Goal: Task Accomplishment & Management: Manage account settings

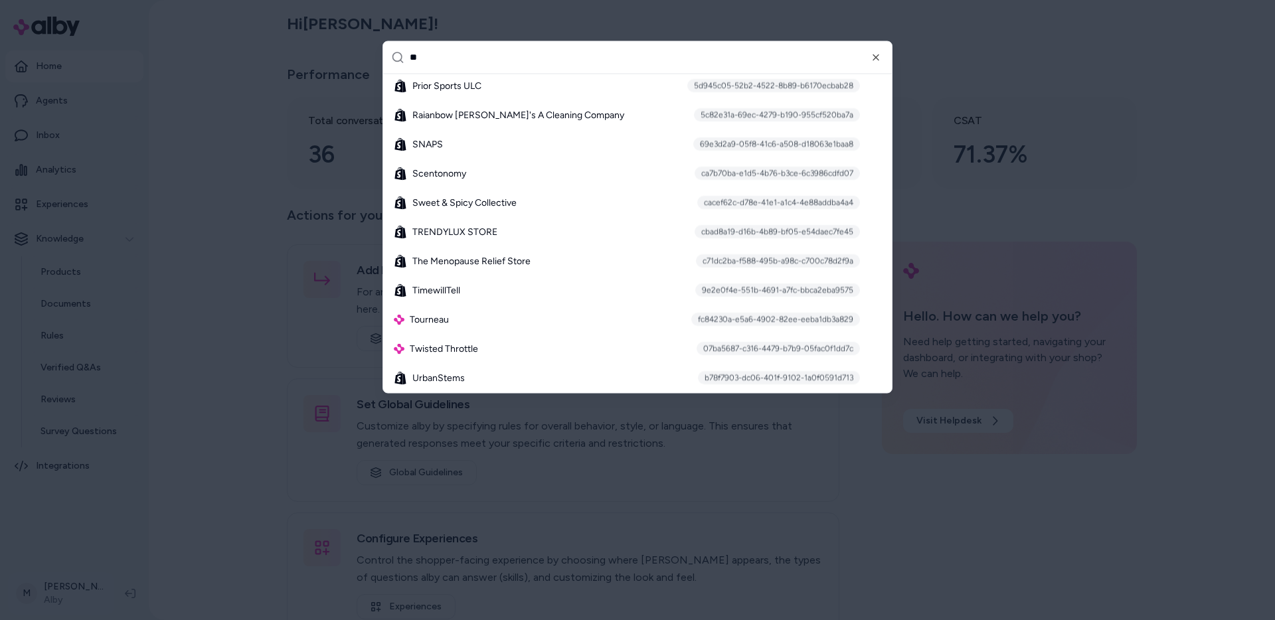
type input "*"
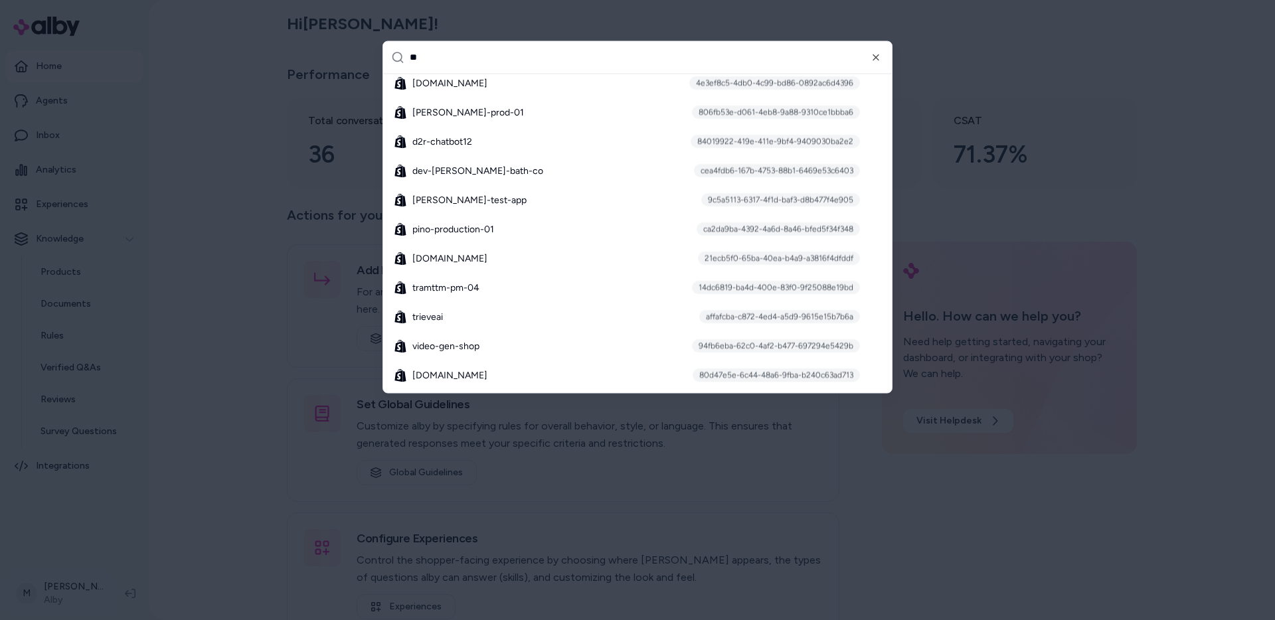
scroll to position [1575, 0]
type input "***"
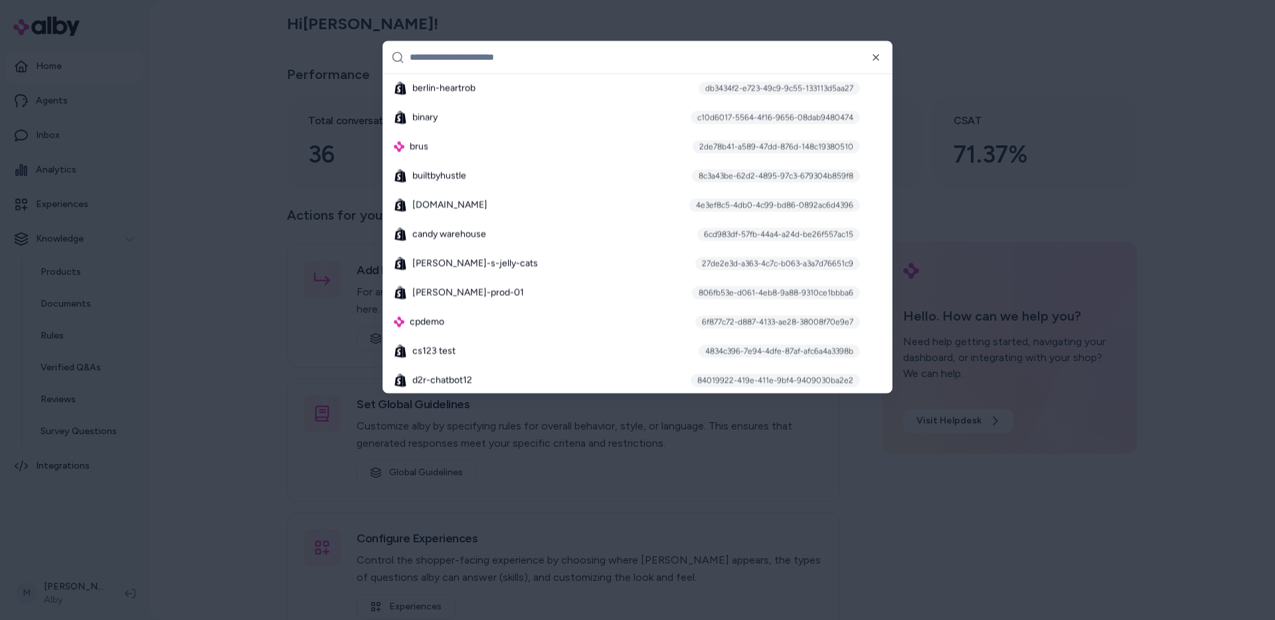
scroll to position [12227, 0]
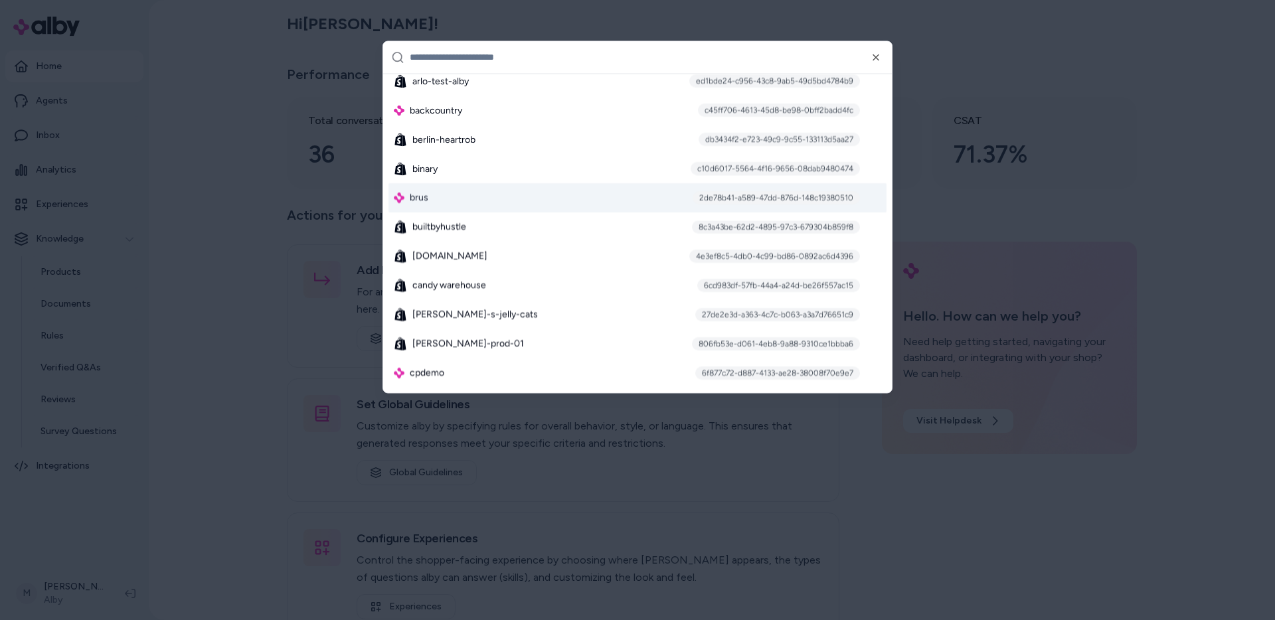
click at [443, 201] on div "brus 2de78b41-a589-47dd-876d-148c19380510" at bounding box center [637, 197] width 498 height 29
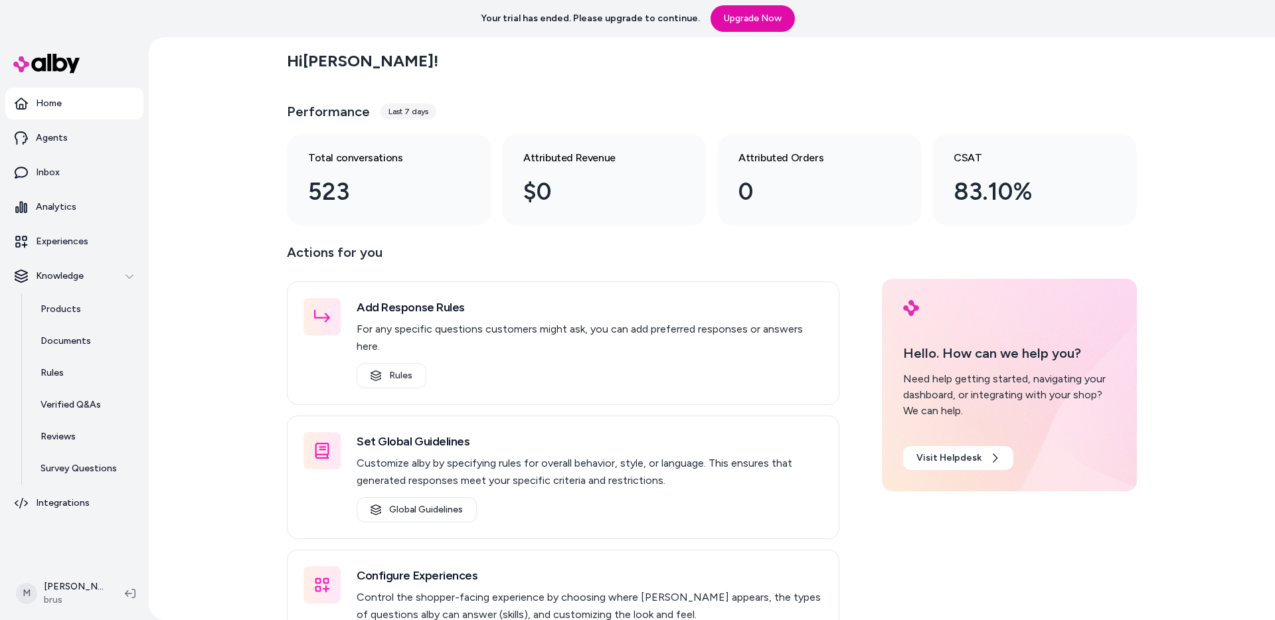
click at [225, 469] on div "Hi [PERSON_NAME] ! Performance Last 7 days Total conversations 523 Attributed R…" at bounding box center [712, 328] width 1126 height 583
click at [55, 178] on p "Inbox" at bounding box center [48, 172] width 24 height 13
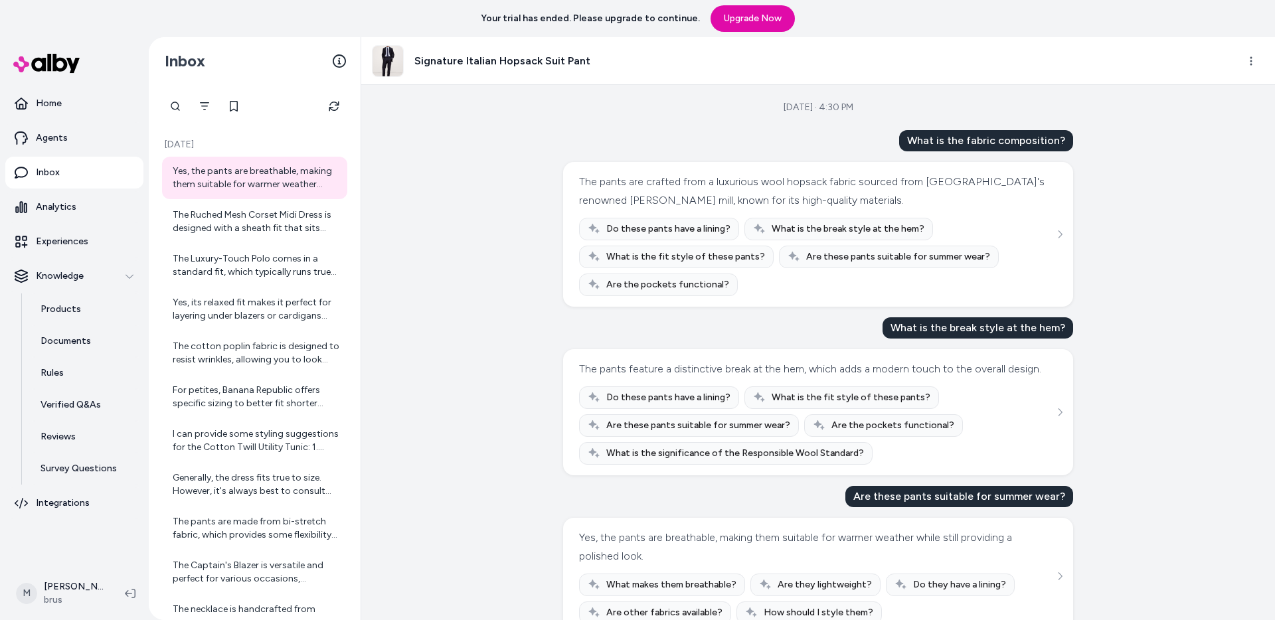
click at [386, 70] on img at bounding box center [388, 61] width 31 height 31
click at [1262, 68] on html "Your trial has ended. Please upgrade to continue. Upgrade Now Home Agents Inbox…" at bounding box center [637, 310] width 1275 height 620
click at [1207, 110] on link "View product in alby" at bounding box center [1192, 112] width 141 height 21
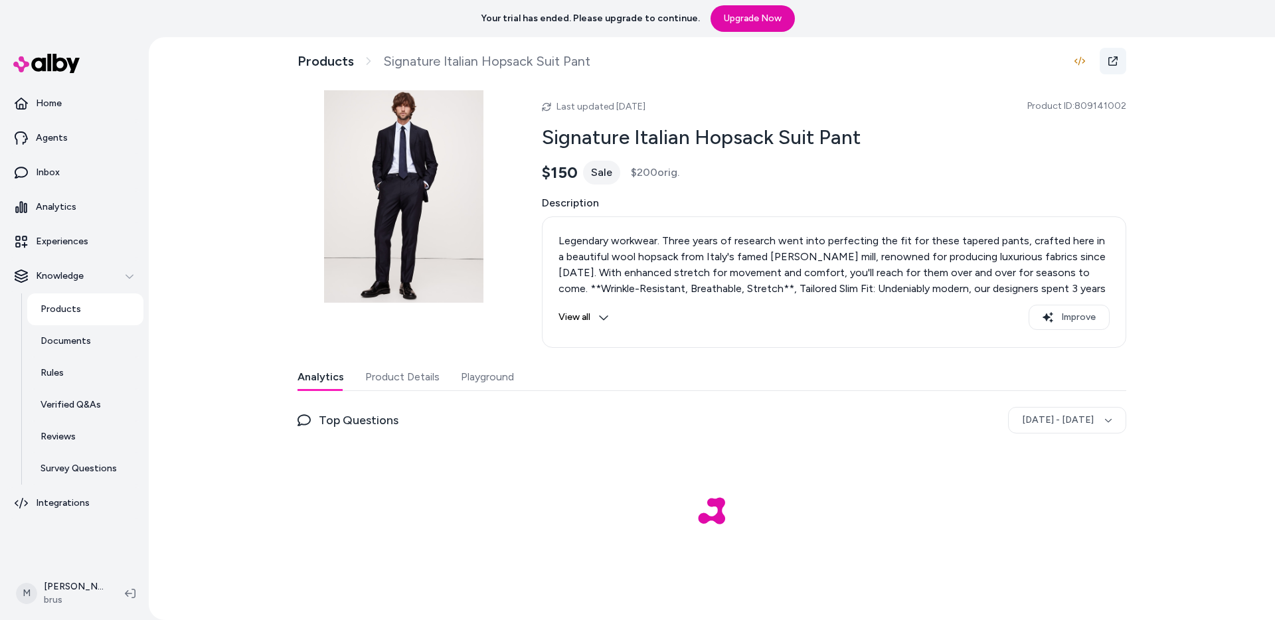
click at [1114, 68] on link at bounding box center [1113, 61] width 27 height 27
